Goal: Information Seeking & Learning: Learn about a topic

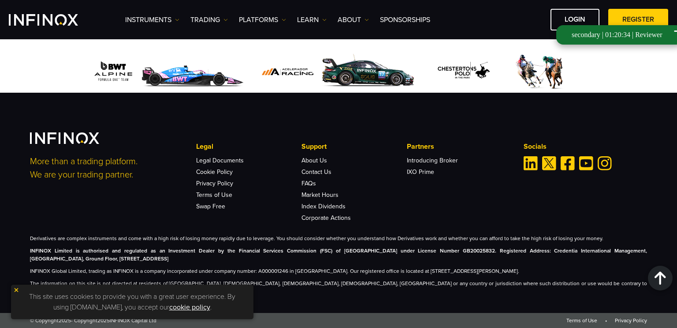
scroll to position [1383, 0]
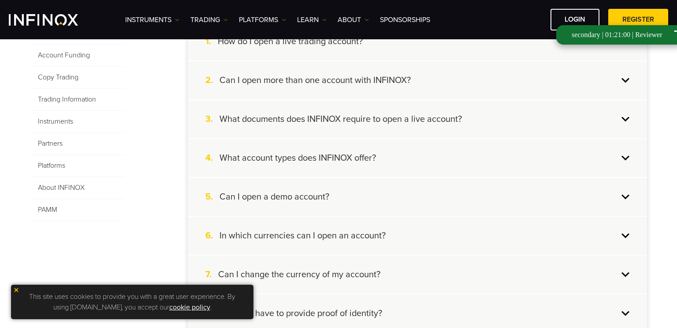
scroll to position [1365, 0]
